Goal: Task Accomplishment & Management: Complete application form

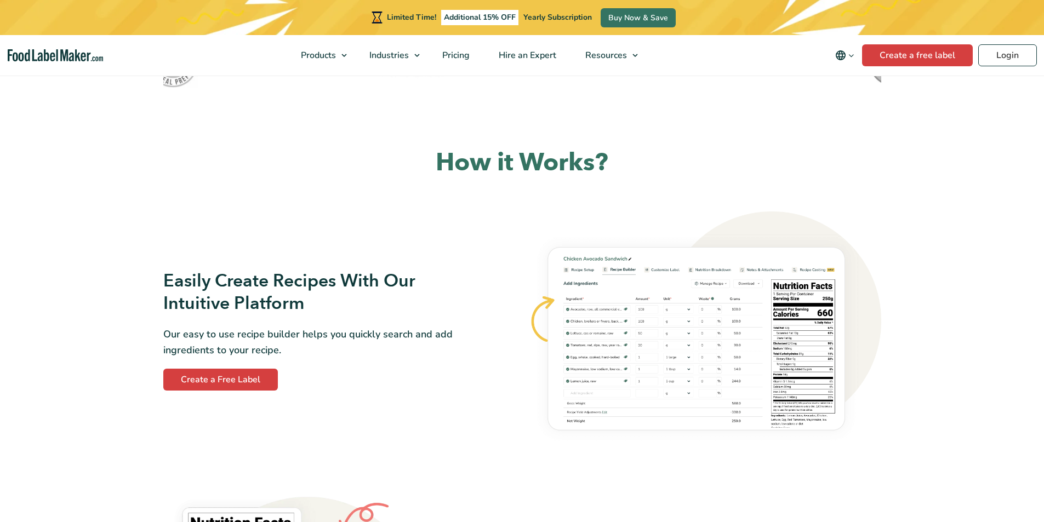
scroll to position [493, 0]
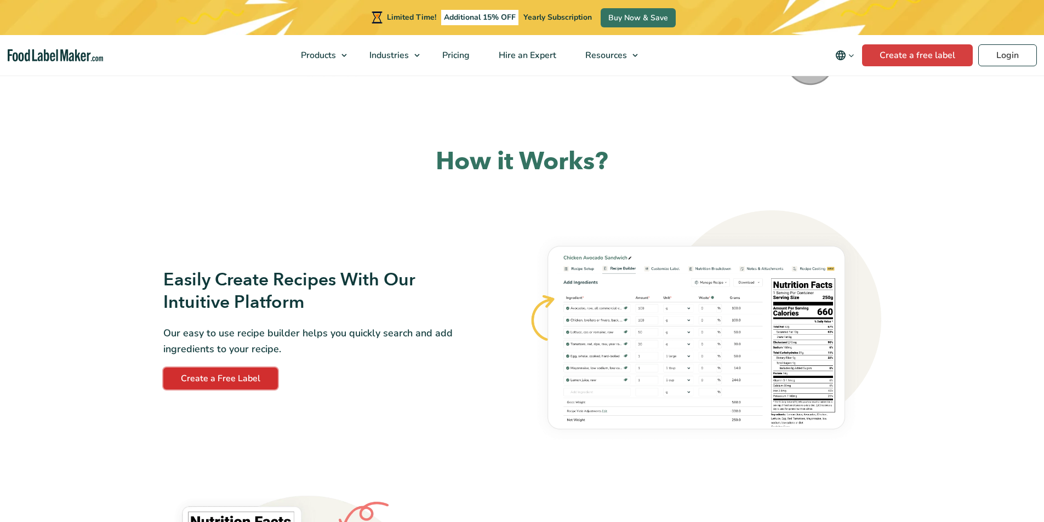
click at [241, 380] on link "Create a Free Label" at bounding box center [220, 379] width 115 height 22
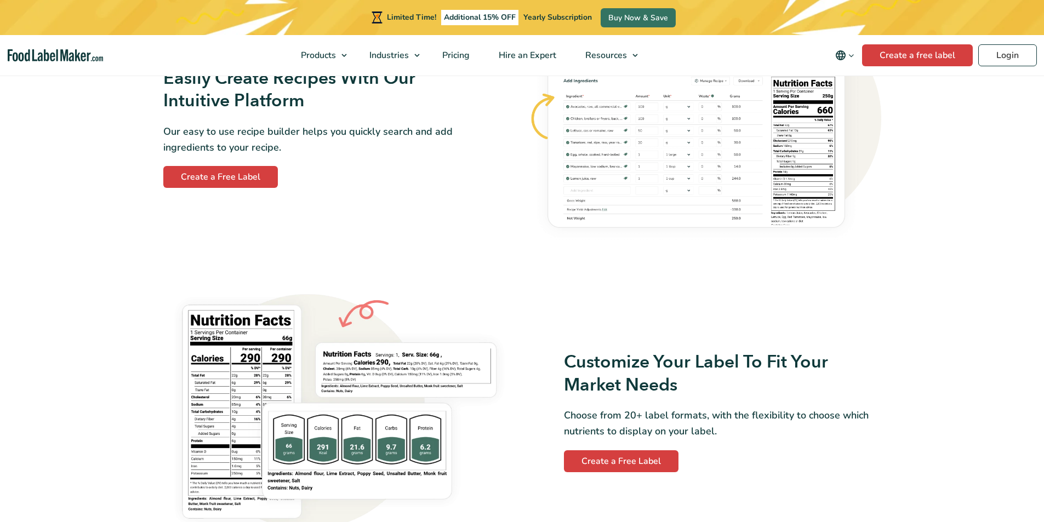
scroll to position [822, 0]
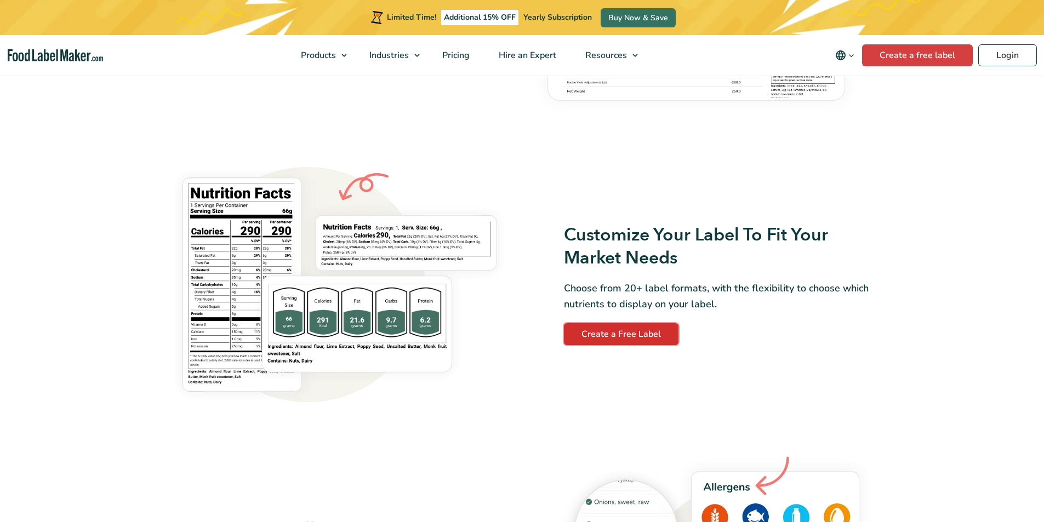
click at [617, 335] on link "Create a Free Label" at bounding box center [621, 334] width 115 height 22
drag, startPoint x: 513, startPoint y: 100, endPoint x: 498, endPoint y: 104, distance: 16.0
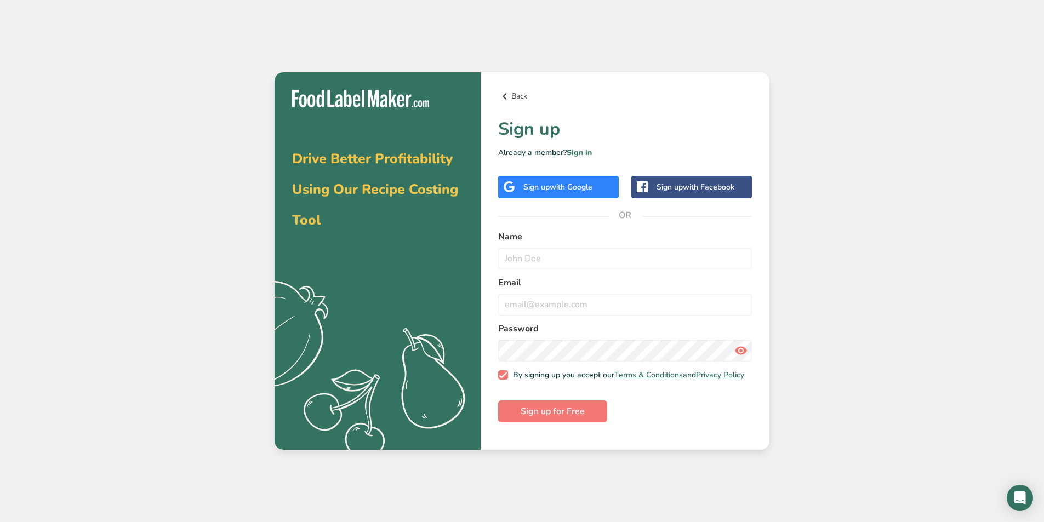
click at [504, 99] on icon at bounding box center [504, 97] width 13 height 20
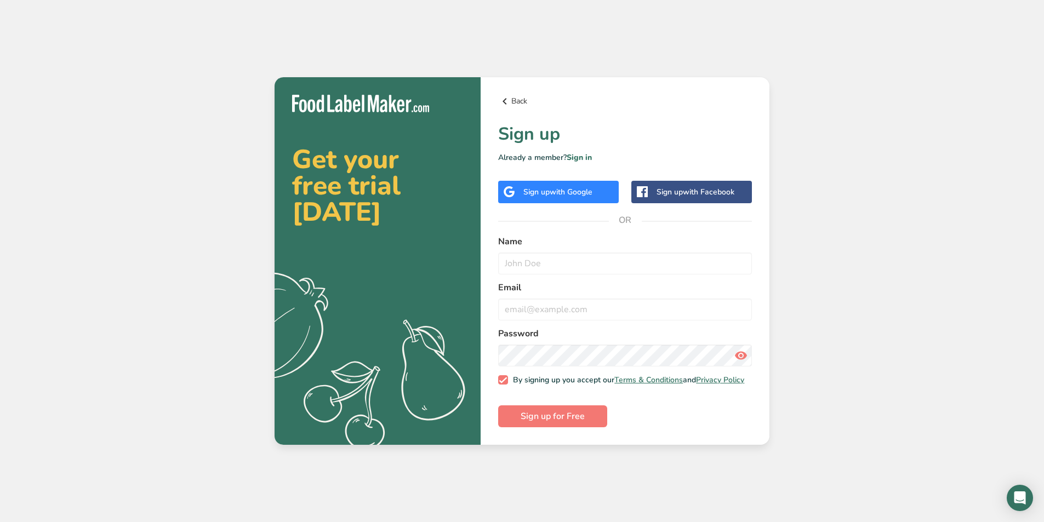
click at [514, 99] on link "Back" at bounding box center [625, 101] width 254 height 13
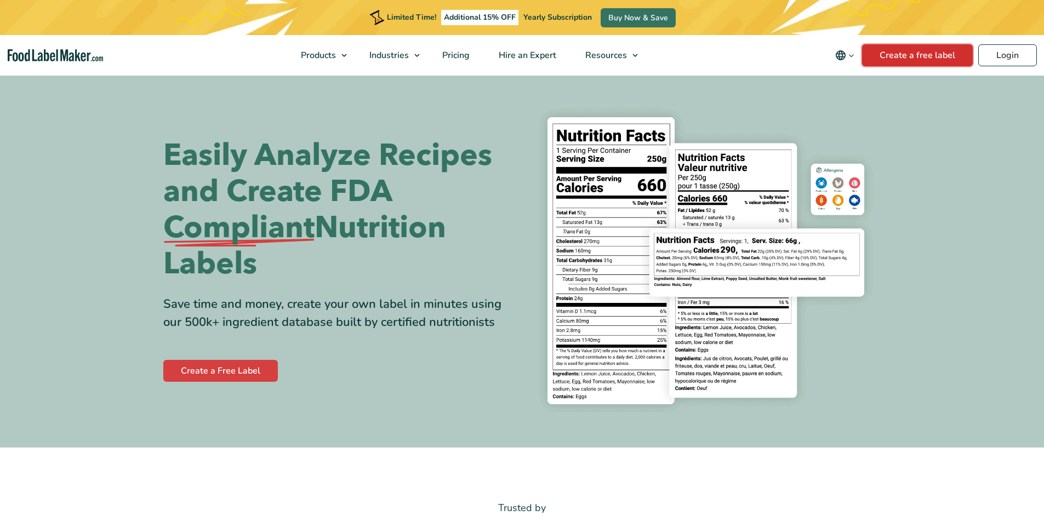
click at [904, 60] on link "Create a free label" at bounding box center [917, 55] width 111 height 22
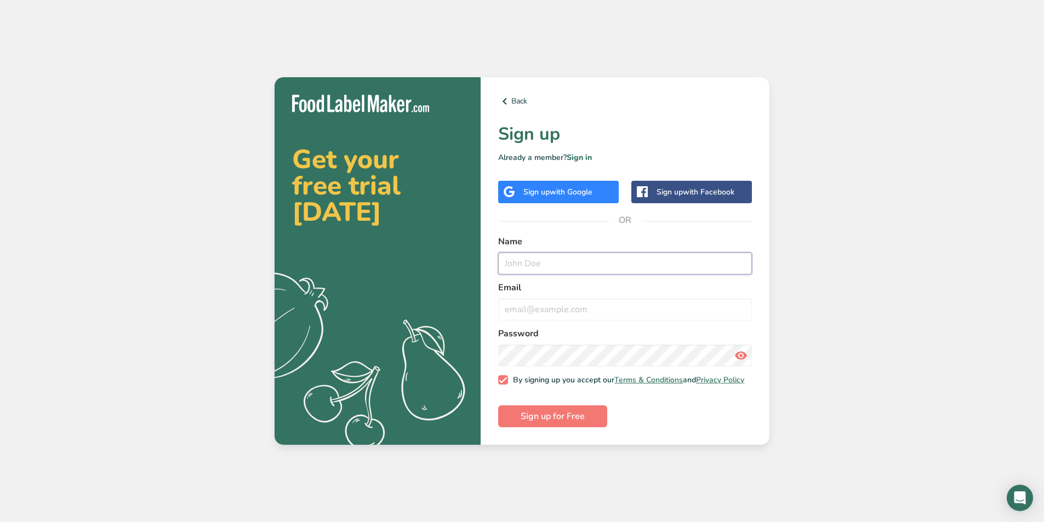
click at [557, 267] on input "text" at bounding box center [625, 264] width 254 height 22
type input "Tristen"
type input "[EMAIL_ADDRESS][DOMAIN_NAME]"
click at [566, 428] on button "Sign up for Free" at bounding box center [552, 417] width 109 height 22
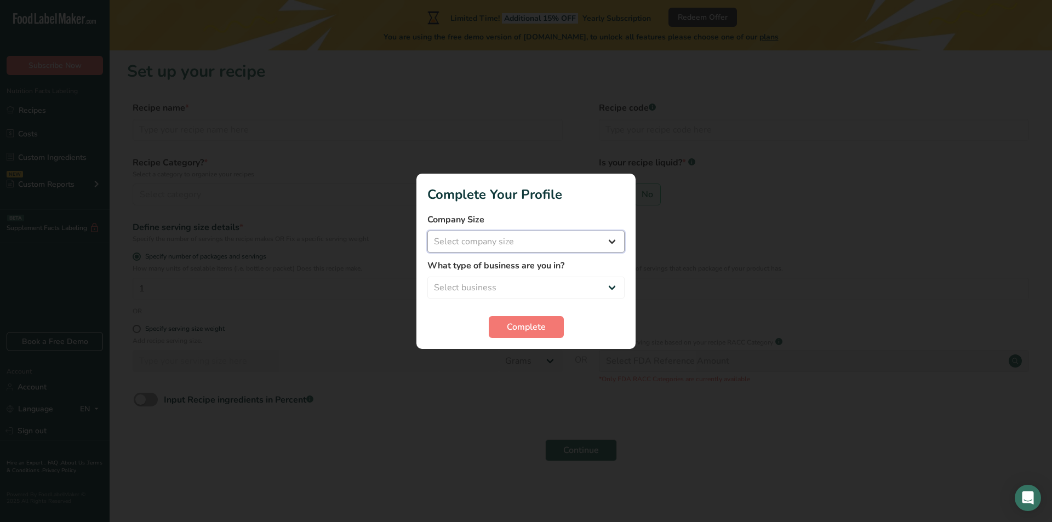
click at [506, 241] on select "Select company size Fewer than 10 Employees 10 to 50 Employees 51 to 500 Employ…" at bounding box center [526, 242] width 197 height 22
select select "1"
click at [428, 231] on select "Select company size Fewer than 10 Employees 10 to 50 Employees 51 to 500 Employ…" at bounding box center [526, 242] width 197 height 22
click at [525, 280] on select "Select business Packaged Food Manufacturer Restaurant & Cafe Bakery Meal Plans …" at bounding box center [526, 288] width 197 height 22
select select "5"
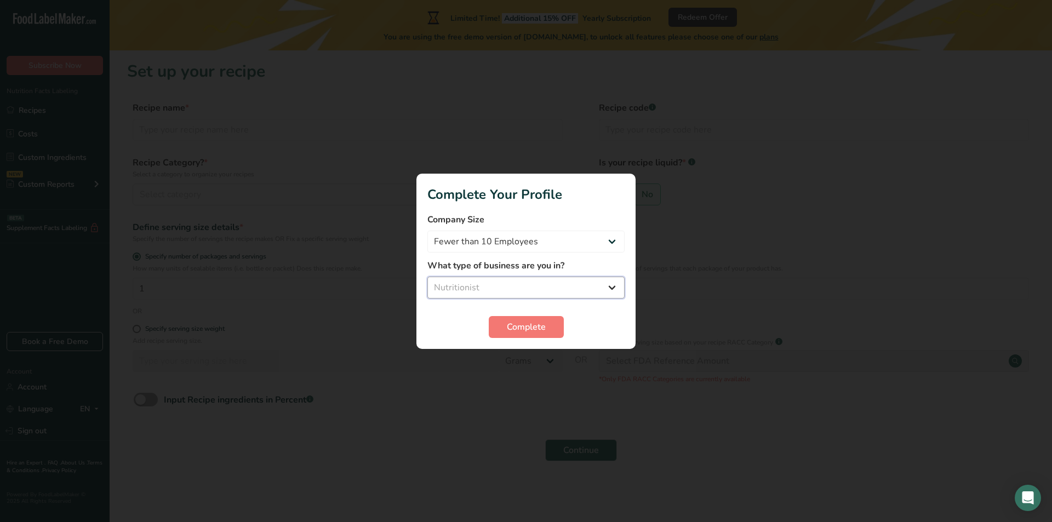
click at [428, 277] on select "Select business Packaged Food Manufacturer Restaurant & Cafe Bakery Meal Plans …" at bounding box center [526, 288] width 197 height 22
click at [532, 335] on button "Complete" at bounding box center [526, 327] width 75 height 22
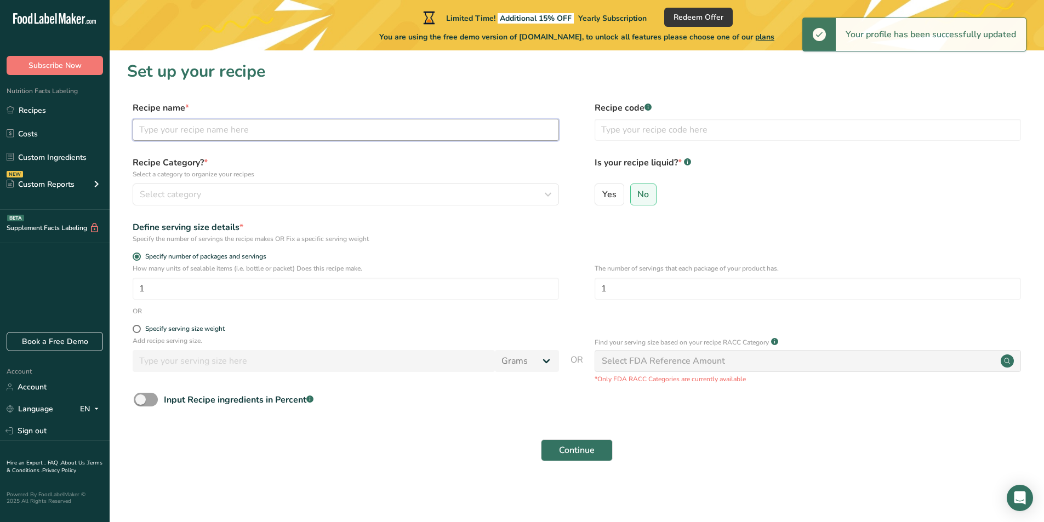
click at [206, 136] on input "text" at bounding box center [346, 130] width 426 height 22
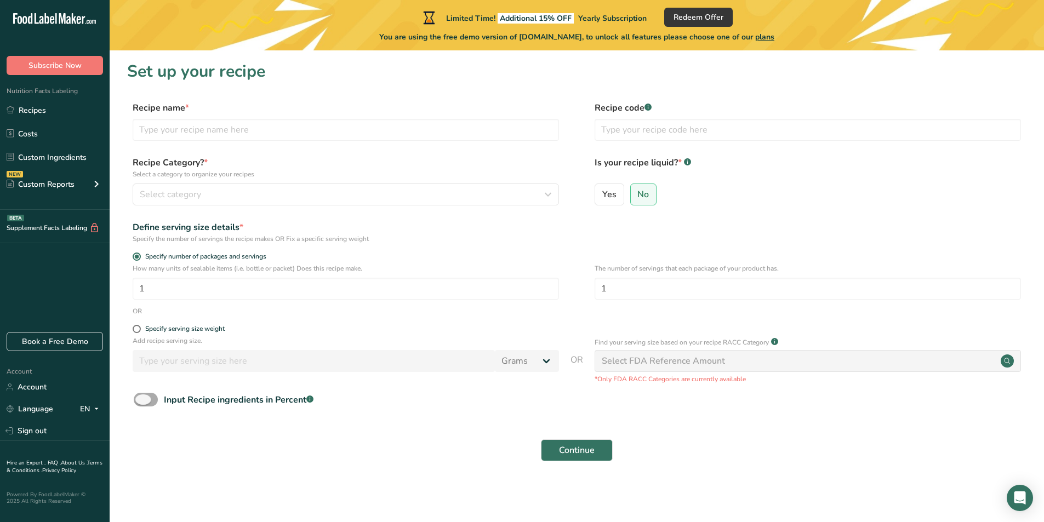
click at [157, 405] on label "Input Recipe ingredients in Percent .a-a{fill:#347362;}.b-a{fill:#fff;}" at bounding box center [224, 400] width 180 height 14
click at [141, 403] on input "Input Recipe ingredients in Percent .a-a{fill:#347362;}.b-a{fill:#fff;}" at bounding box center [137, 399] width 7 height 7
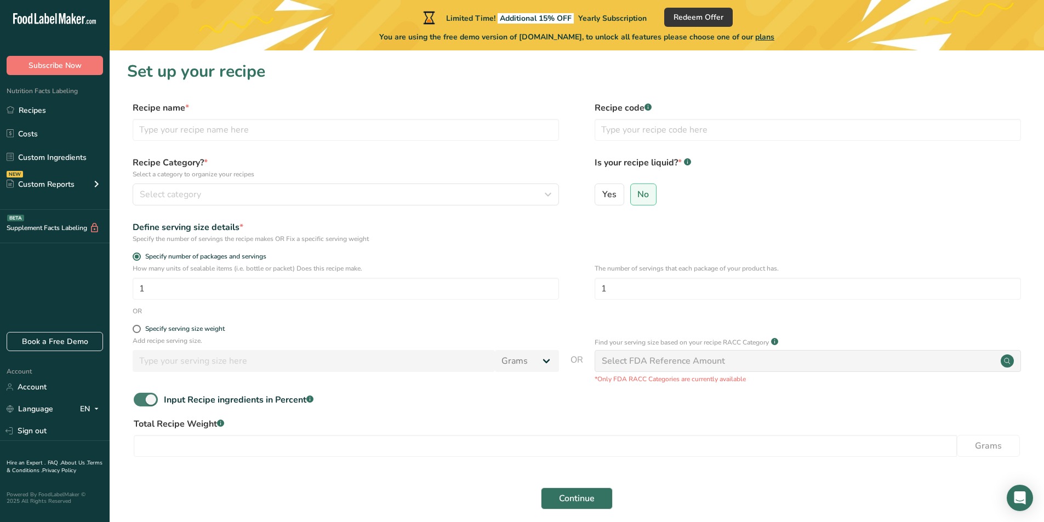
click at [157, 404] on label "Input Recipe ingredients in Percent .a-a{fill:#347362;}.b-a{fill:#fff;}" at bounding box center [224, 400] width 180 height 14
click at [141, 403] on input "Input Recipe ingredients in Percent .a-a{fill:#347362;}.b-a{fill:#fff;}" at bounding box center [137, 399] width 7 height 7
checkbox input "false"
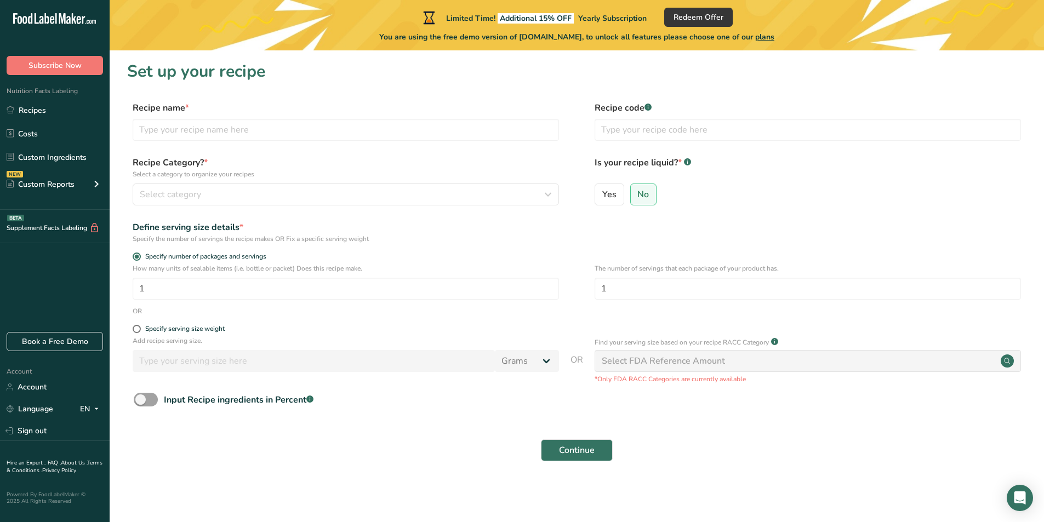
click at [577, 362] on span "OR" at bounding box center [577, 369] width 13 height 31
click at [624, 363] on div "Select FDA Reference Amount" at bounding box center [663, 361] width 123 height 13
click at [181, 129] on input "text" at bounding box center [346, 130] width 426 height 22
type input "C"
type input "Zoots"
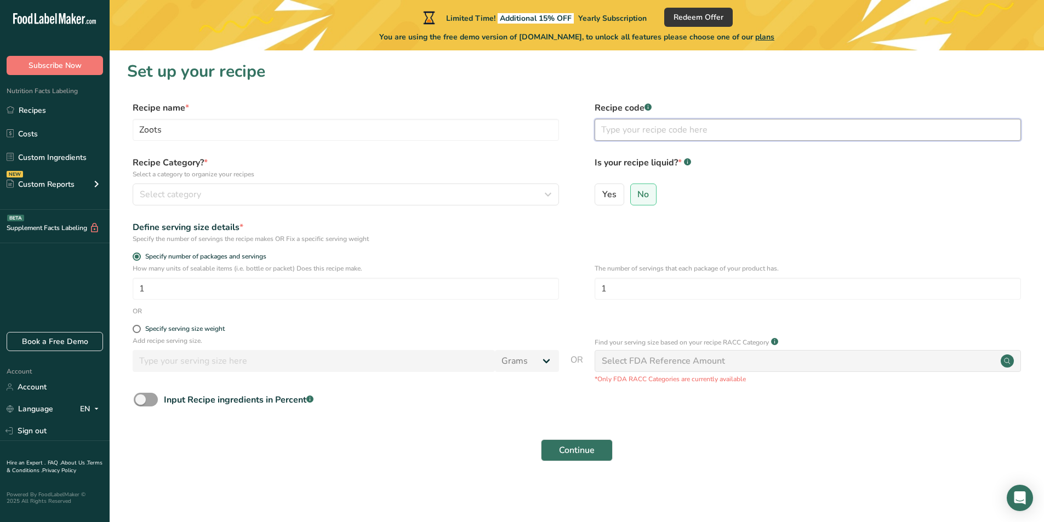
click at [635, 127] on input "text" at bounding box center [808, 130] width 426 height 22
type input "1103"
click at [433, 162] on label "Recipe Category? * Select a category to organize your recipes" at bounding box center [346, 167] width 426 height 23
click at [149, 187] on button "Select category" at bounding box center [346, 195] width 426 height 22
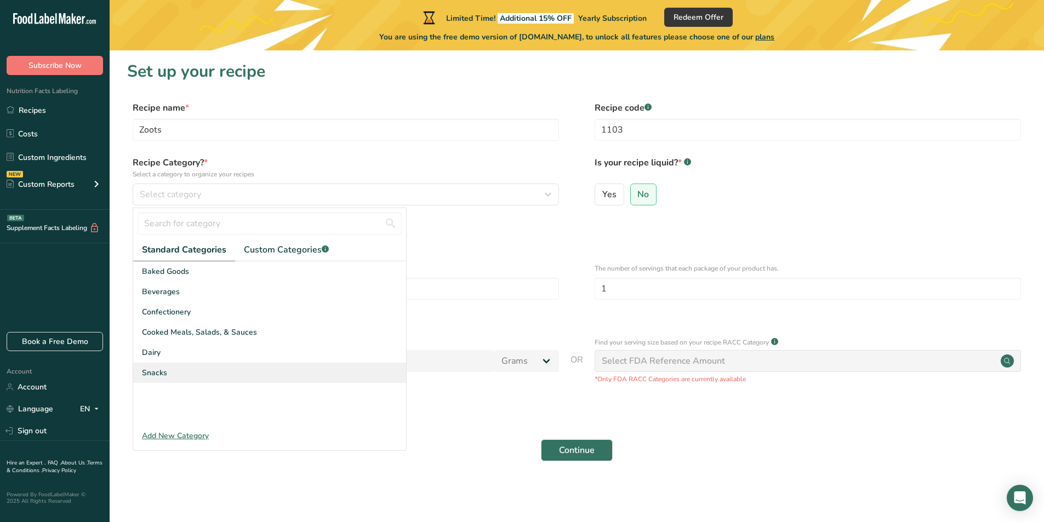
click at [156, 375] on span "Snacks" at bounding box center [154, 373] width 25 height 12
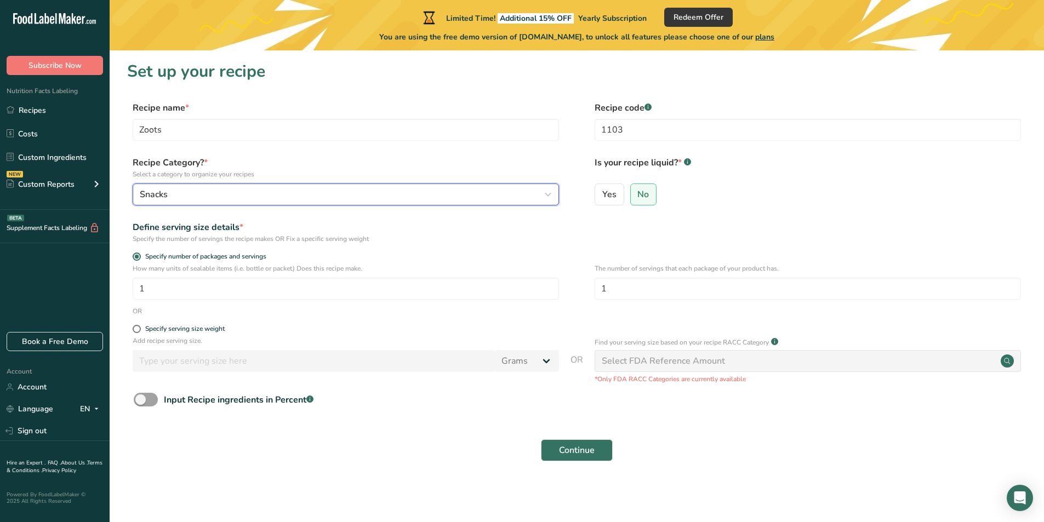
click at [199, 193] on div "Snacks" at bounding box center [343, 194] width 406 height 13
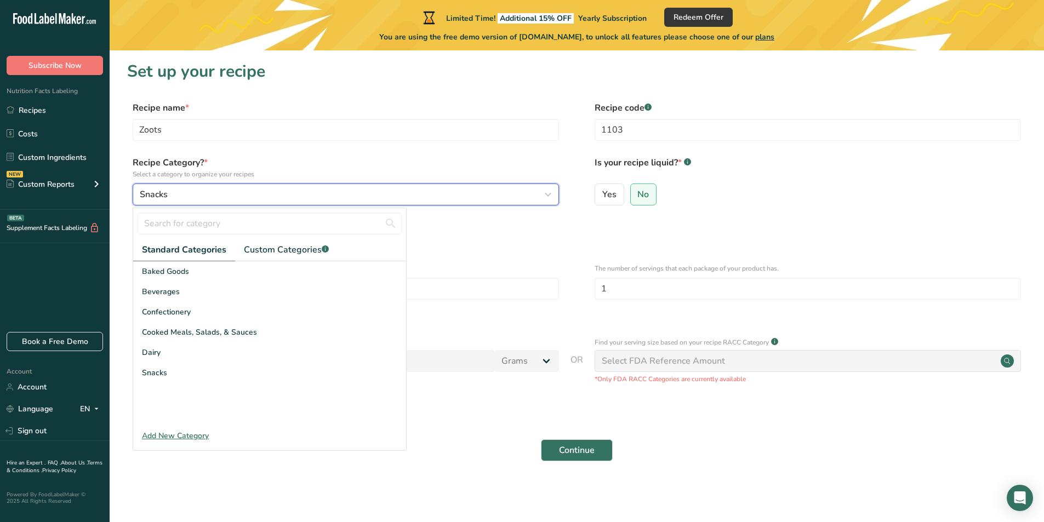
click at [199, 192] on div "Snacks" at bounding box center [343, 194] width 406 height 13
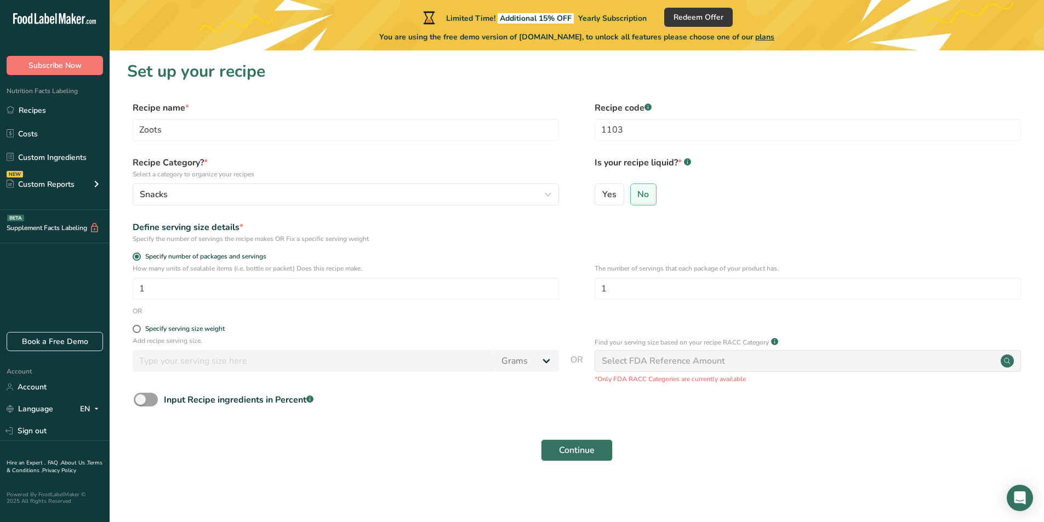
click at [263, 207] on div "Recipe Category? * Select a category to organize your recipes Snacks Standard C…" at bounding box center [576, 184] width 899 height 56
click at [258, 193] on div "Snacks" at bounding box center [343, 194] width 406 height 13
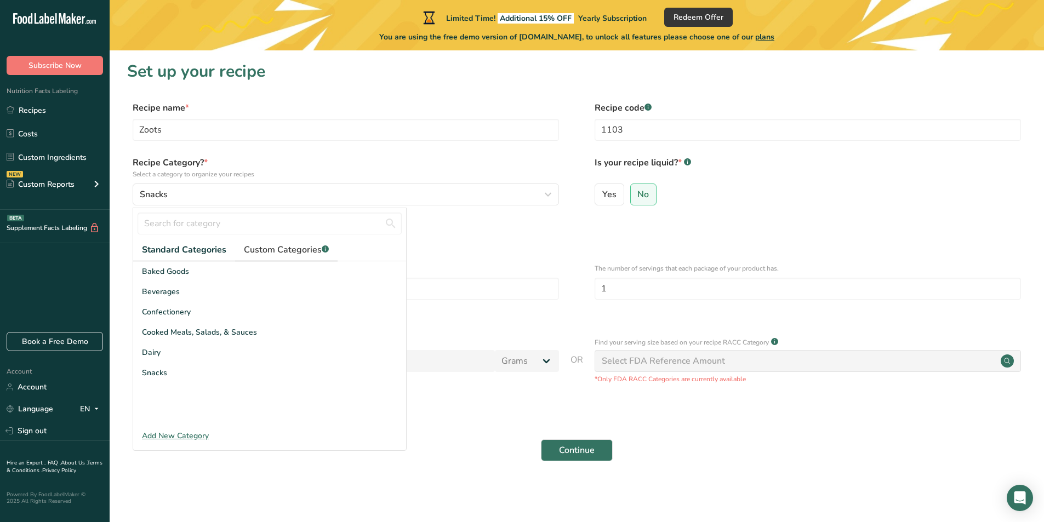
click at [291, 256] on span "Custom Categories .a-a{fill:#347362;}.b-a{fill:#fff;}" at bounding box center [286, 249] width 85 height 13
click at [202, 250] on span "Standard Categories" at bounding box center [183, 249] width 83 height 13
click at [279, 247] on span "Custom Categories .a-a{fill:#347362;}.b-a{fill:#fff;}" at bounding box center [286, 249] width 85 height 13
click at [263, 301] on div at bounding box center [269, 342] width 273 height 126
click at [190, 250] on span "Standard Categories" at bounding box center [183, 249] width 83 height 13
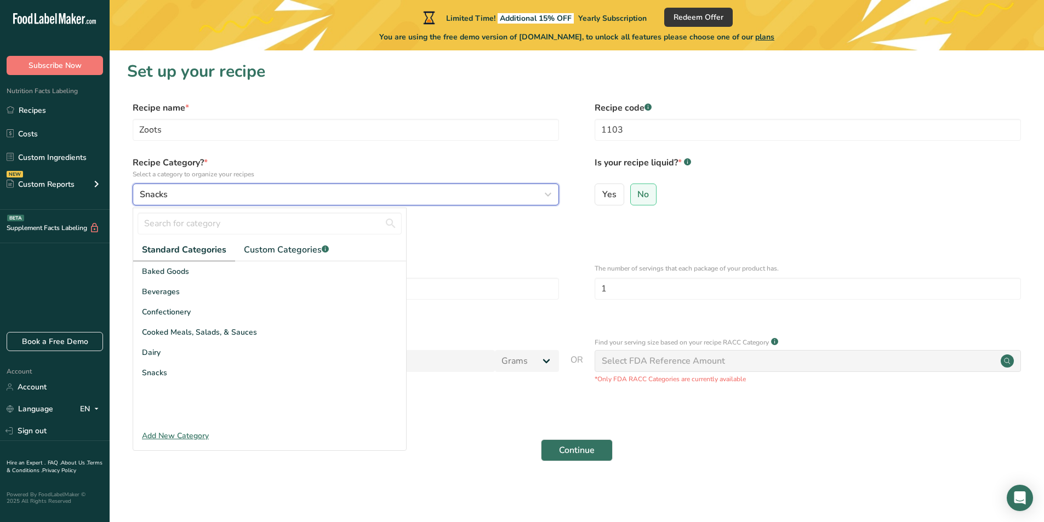
click at [210, 193] on div "Snacks" at bounding box center [343, 194] width 406 height 13
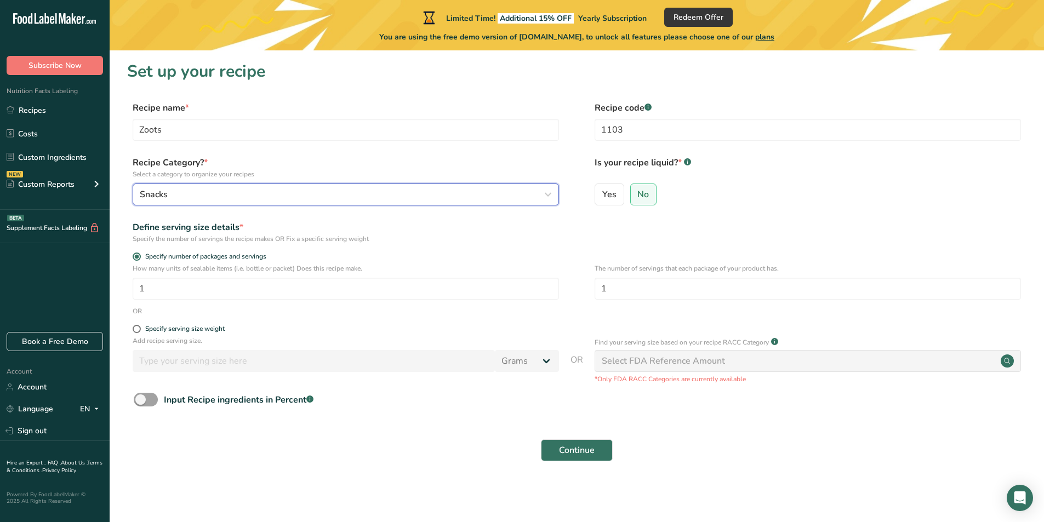
click at [215, 192] on div "Snacks" at bounding box center [343, 194] width 406 height 13
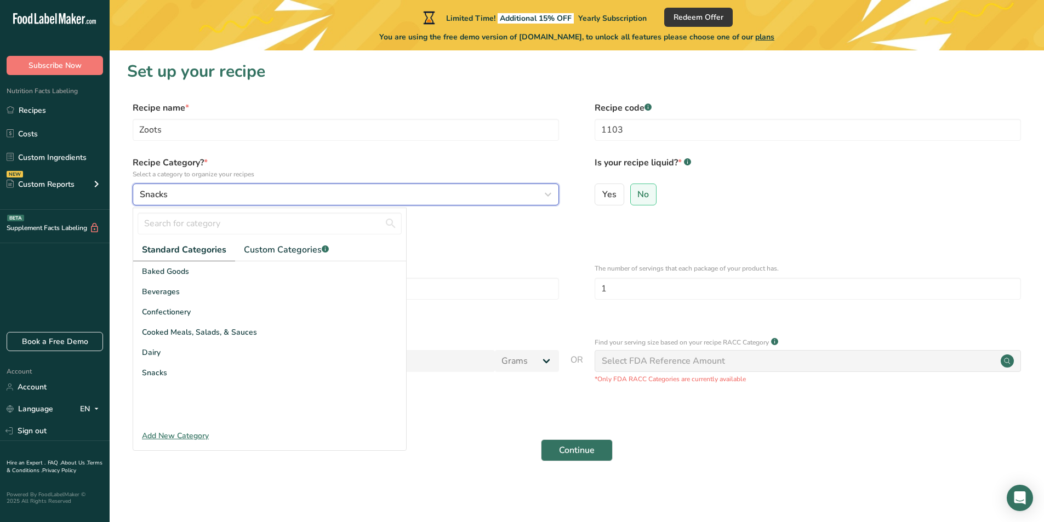
click at [215, 192] on div "Snacks" at bounding box center [343, 194] width 406 height 13
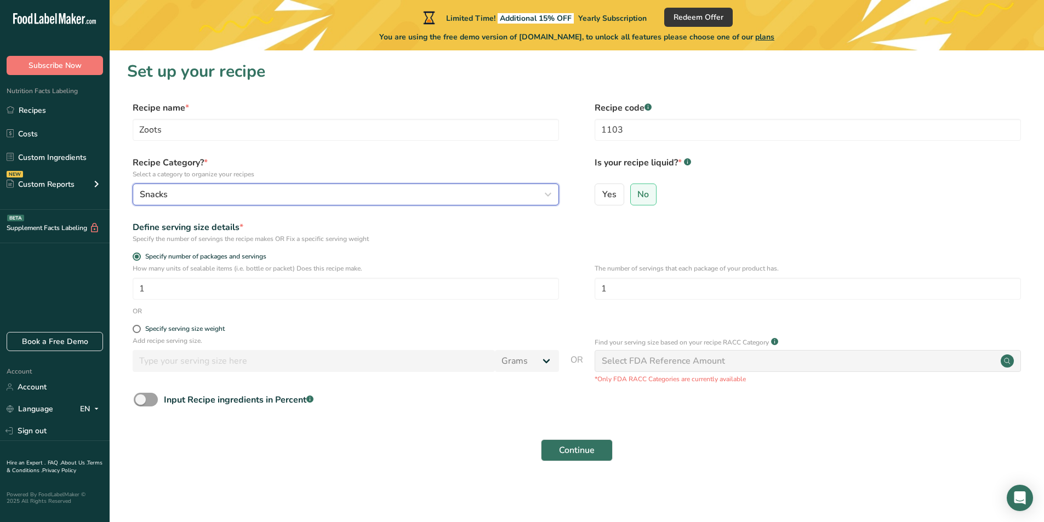
click at [223, 202] on button "Snacks" at bounding box center [346, 195] width 426 height 22
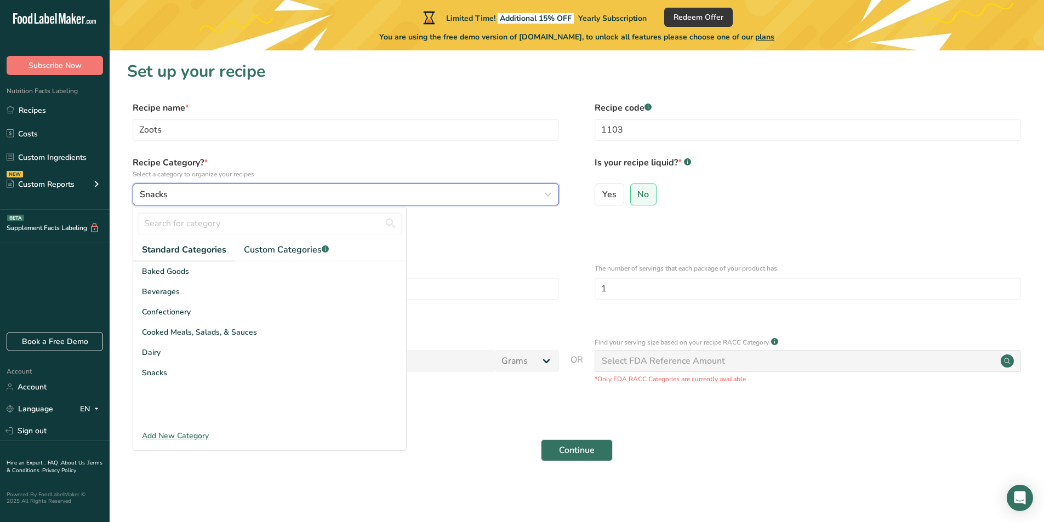
click at [206, 197] on div "Snacks" at bounding box center [343, 194] width 406 height 13
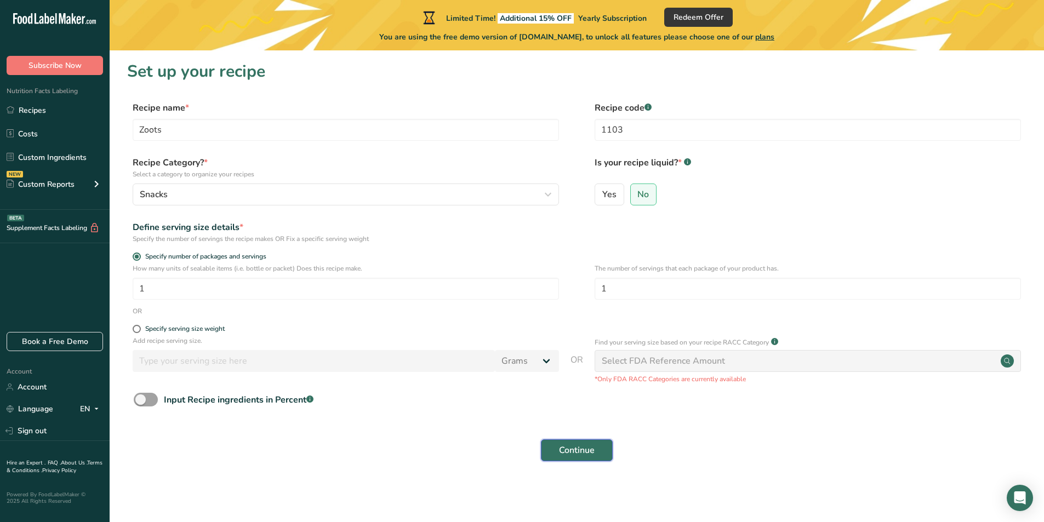
click at [600, 446] on button "Continue" at bounding box center [577, 451] width 72 height 22
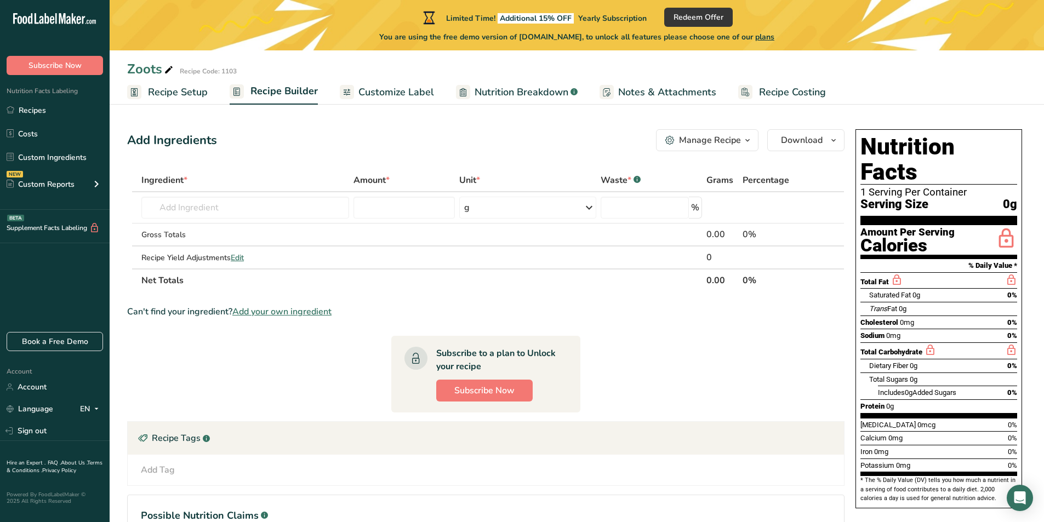
click at [417, 95] on span "Customize Label" at bounding box center [396, 92] width 76 height 15
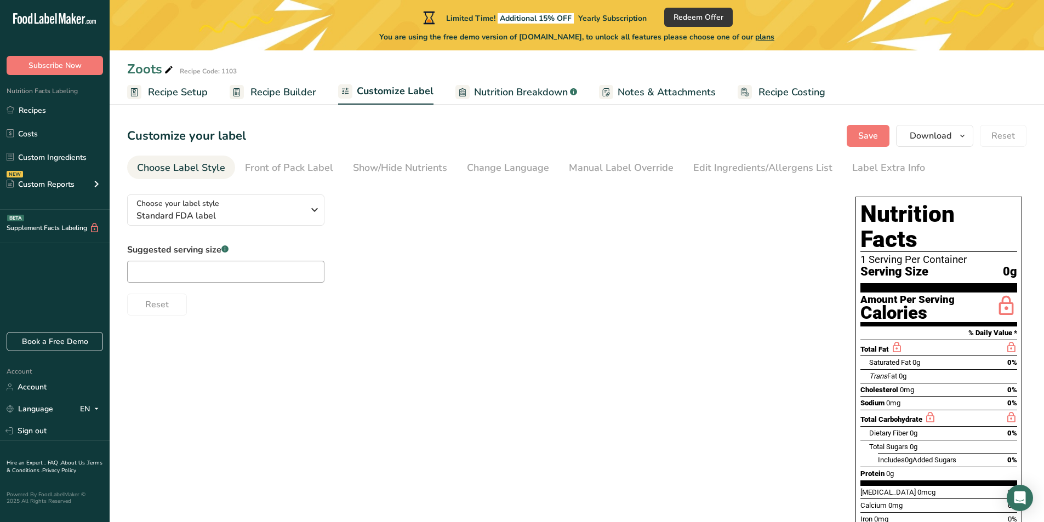
click at [272, 81] on link "Recipe Builder" at bounding box center [273, 92] width 87 height 25
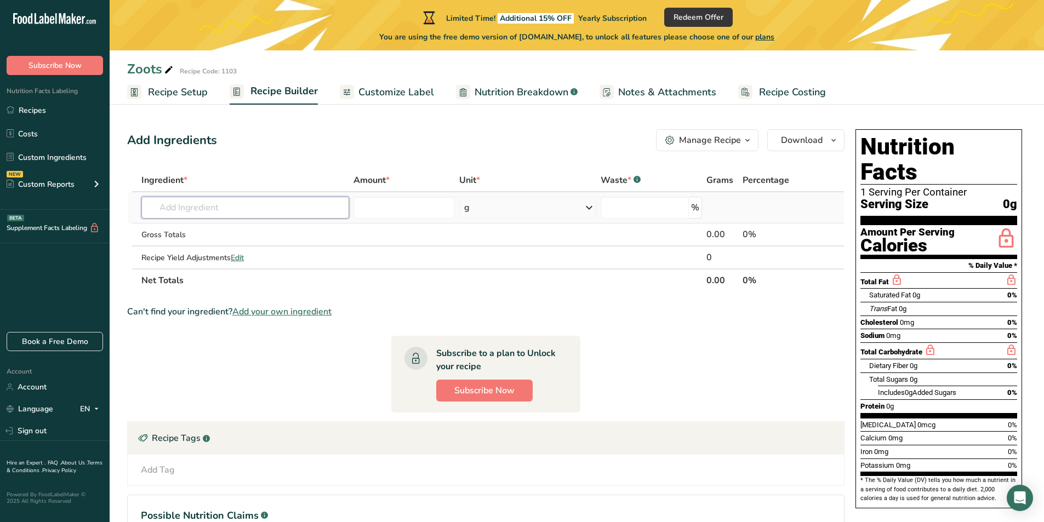
click at [255, 202] on input "text" at bounding box center [245, 208] width 208 height 22
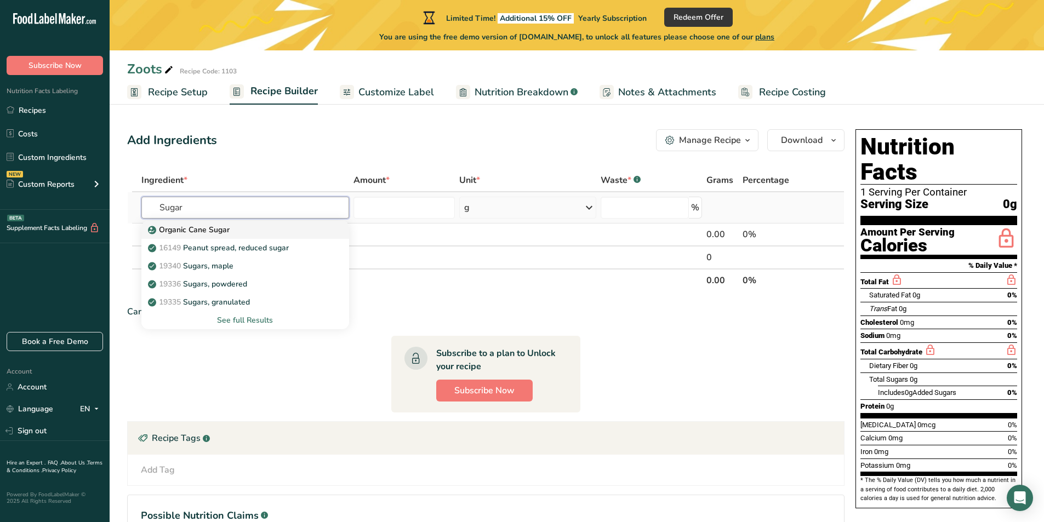
type input "Sugar"
click at [223, 229] on p "Organic Cane Sugar" at bounding box center [189, 230] width 79 height 12
type input "Organic Cane Sugar"
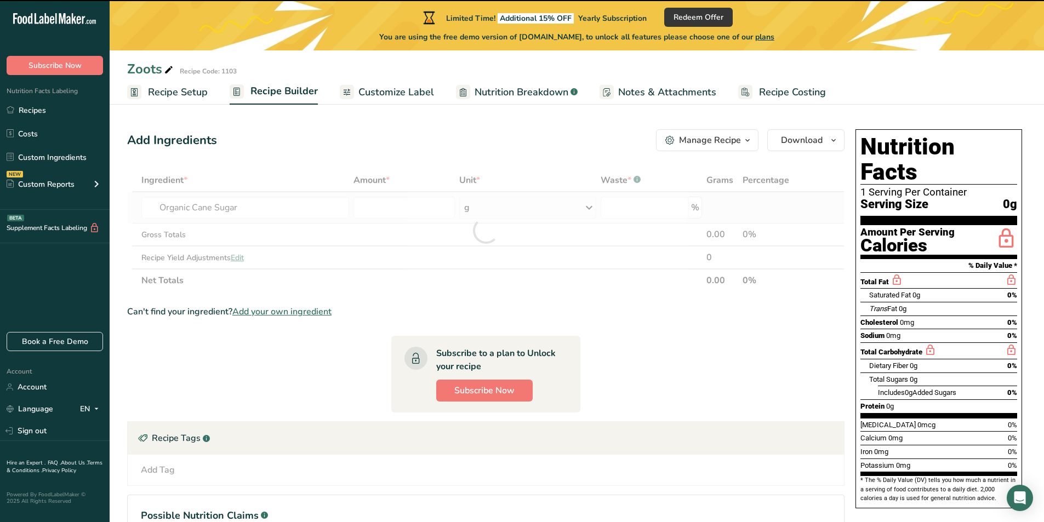
type input "0"
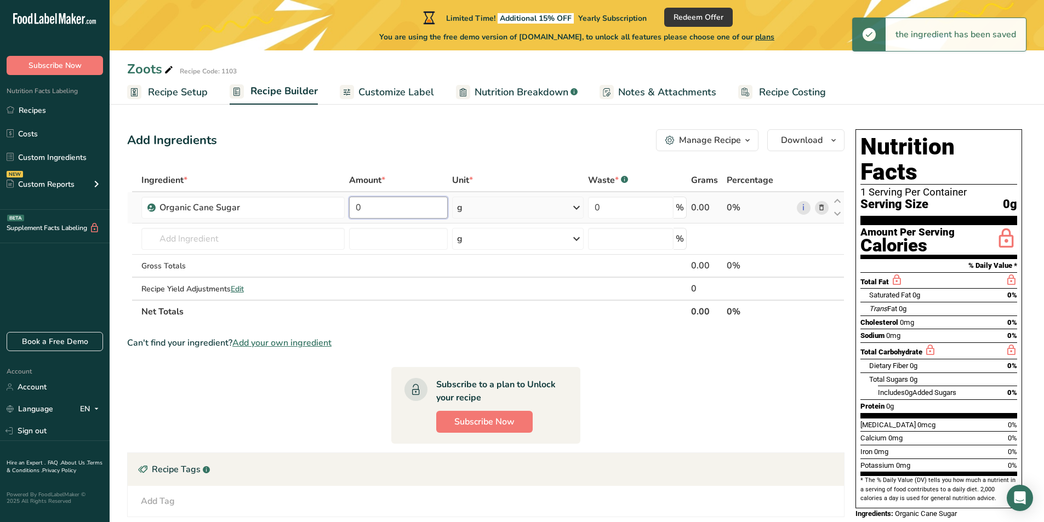
click at [423, 208] on input "0" at bounding box center [398, 208] width 99 height 22
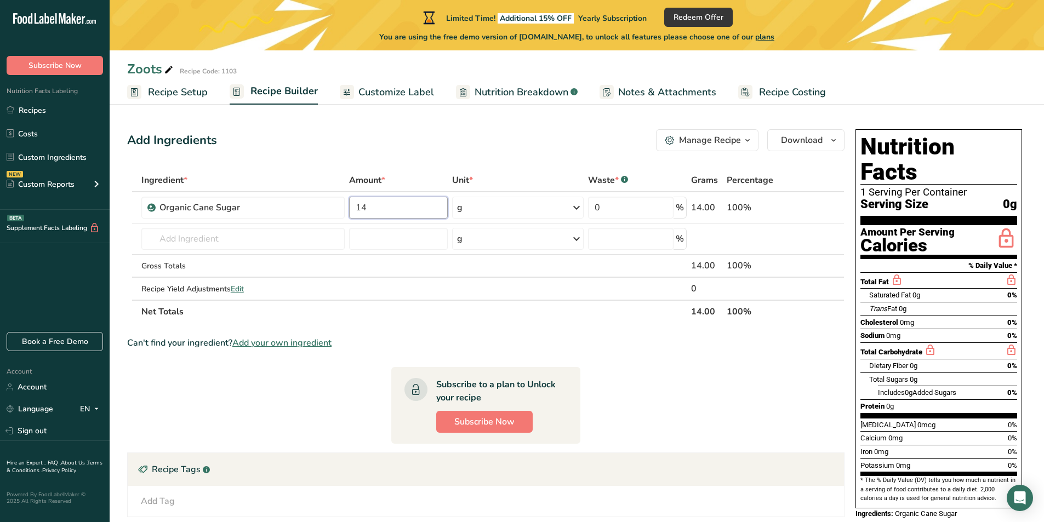
type input "14"
click at [503, 163] on div "Add Ingredients Manage Recipe Delete Recipe Duplicate Recipe Scale Recipe Save …" at bounding box center [489, 379] width 724 height 508
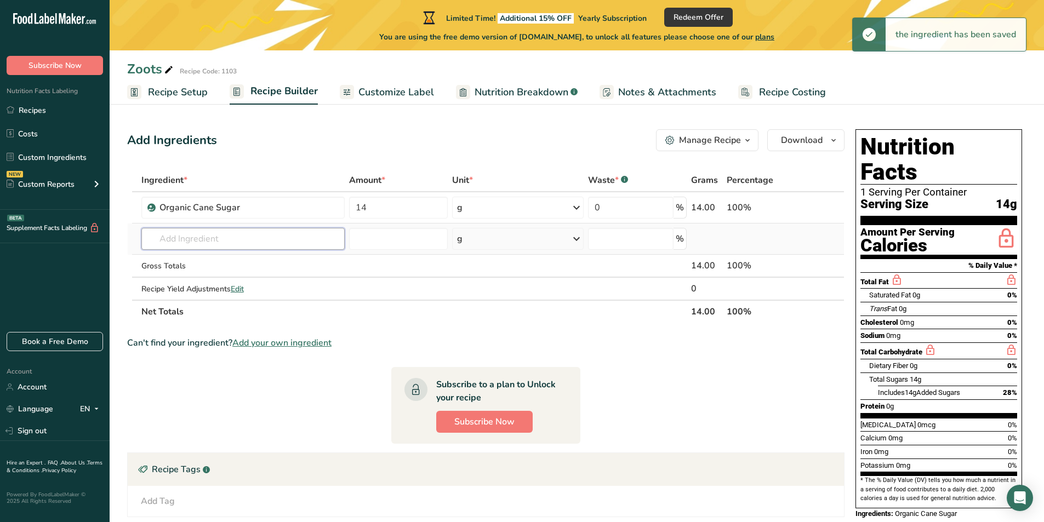
click at [243, 241] on input "text" at bounding box center [242, 239] width 203 height 22
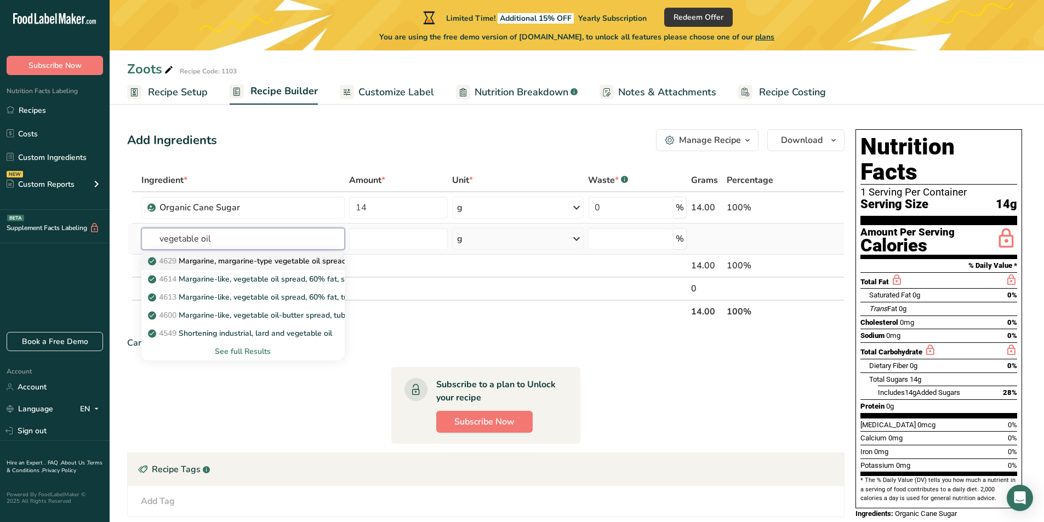
type input "vegetable oil"
click at [294, 256] on p "4629 Margarine, margarine-type vegetable oil spread, 70% fat, soybean and parti…" at bounding box center [355, 261] width 410 height 12
type input "Margarine, margarine-type vegetable oil spread, 70% fat, soybean and partially …"
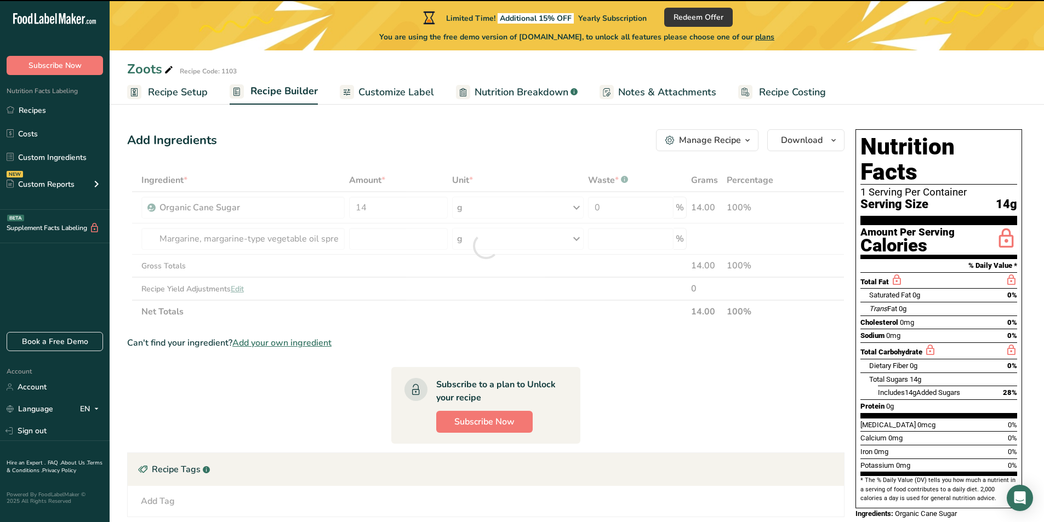
type input "0"
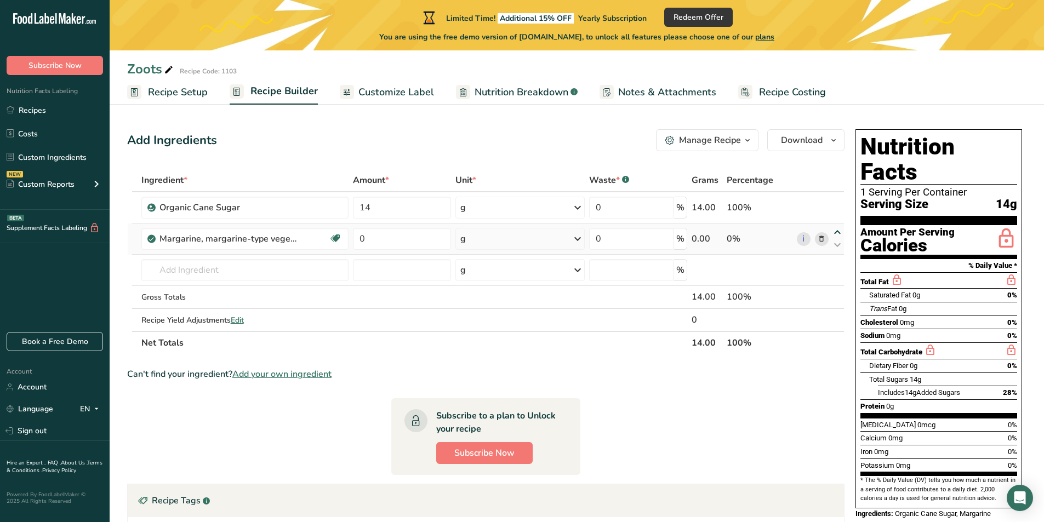
click at [840, 232] on icon at bounding box center [837, 233] width 13 height 8
click at [836, 232] on icon at bounding box center [837, 233] width 13 height 8
click at [733, 237] on div "0%" at bounding box center [760, 238] width 66 height 13
click at [400, 241] on input "0" at bounding box center [402, 239] width 98 height 22
